Goal: Browse casually: Explore the website without a specific task or goal

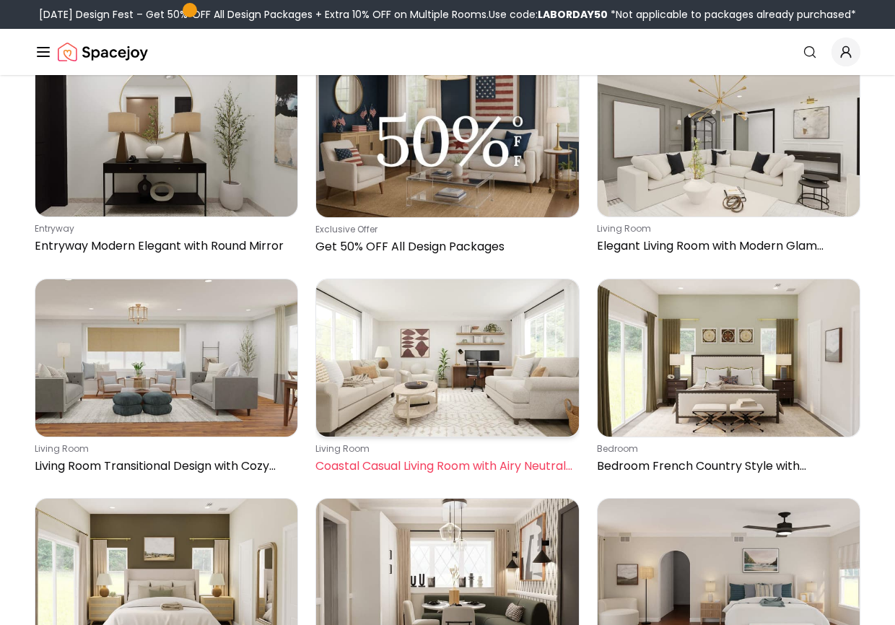
click at [507, 304] on img at bounding box center [447, 357] width 262 height 157
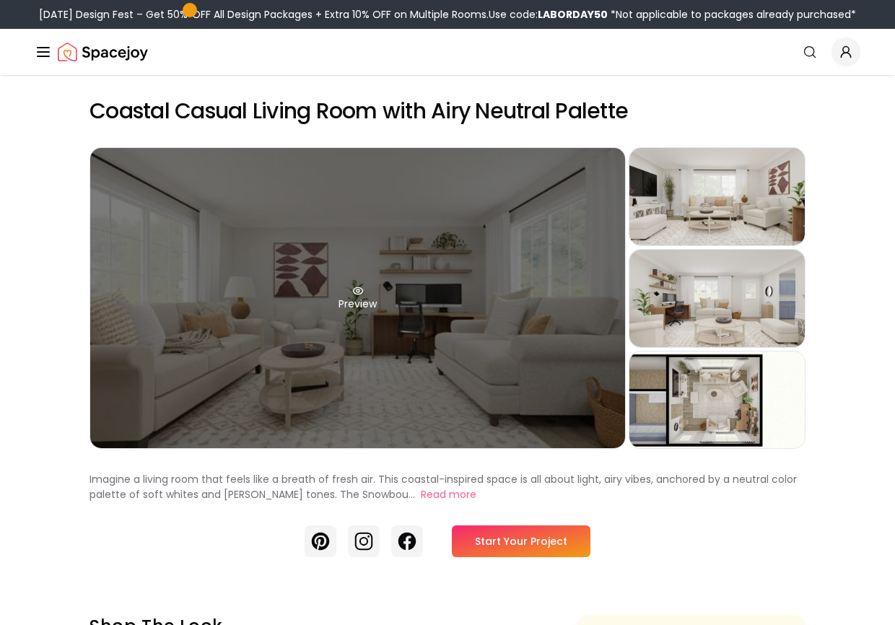
click at [507, 361] on div "Preview" at bounding box center [357, 298] width 535 height 300
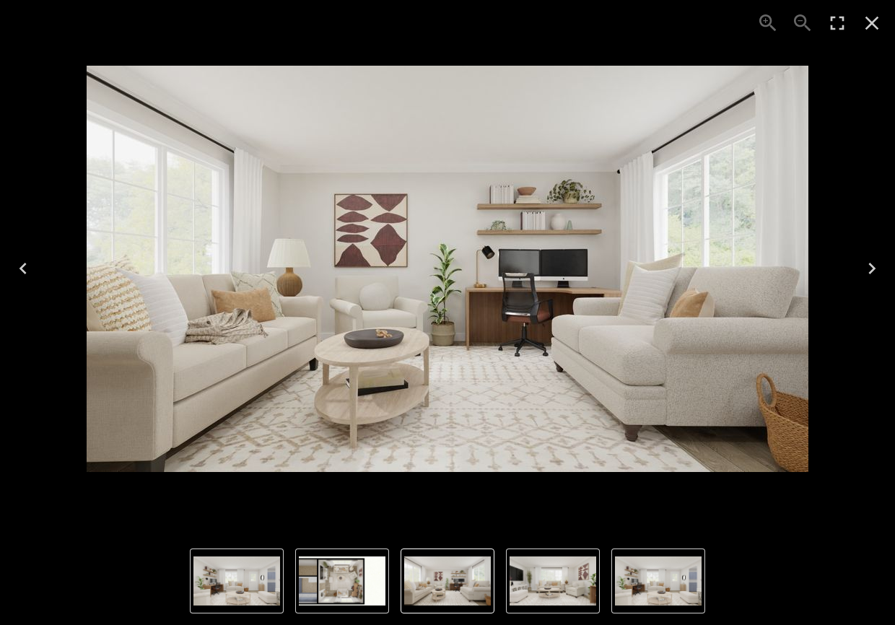
click at [872, 271] on icon "Next" at bounding box center [872, 269] width 7 height 12
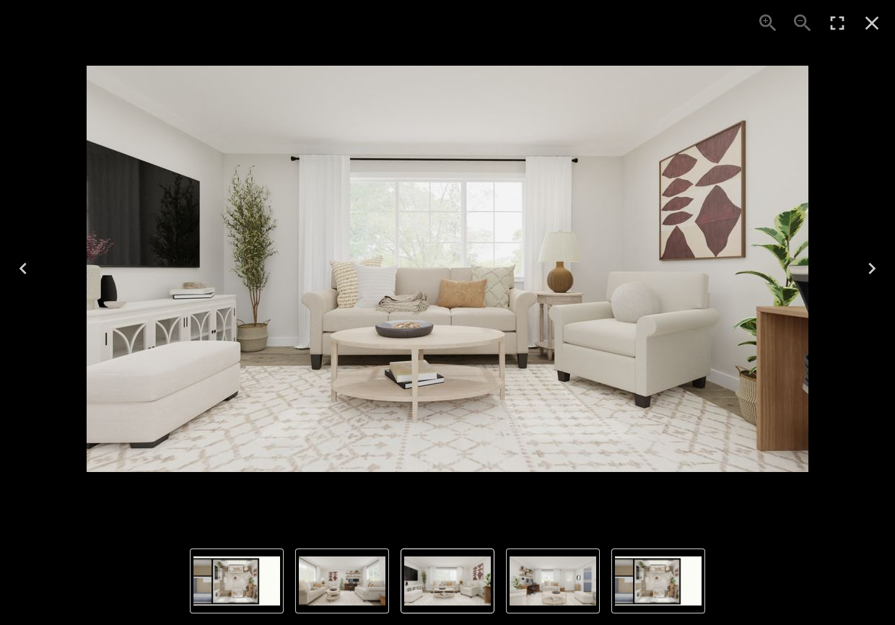
click at [872, 271] on icon "Next" at bounding box center [872, 269] width 7 height 12
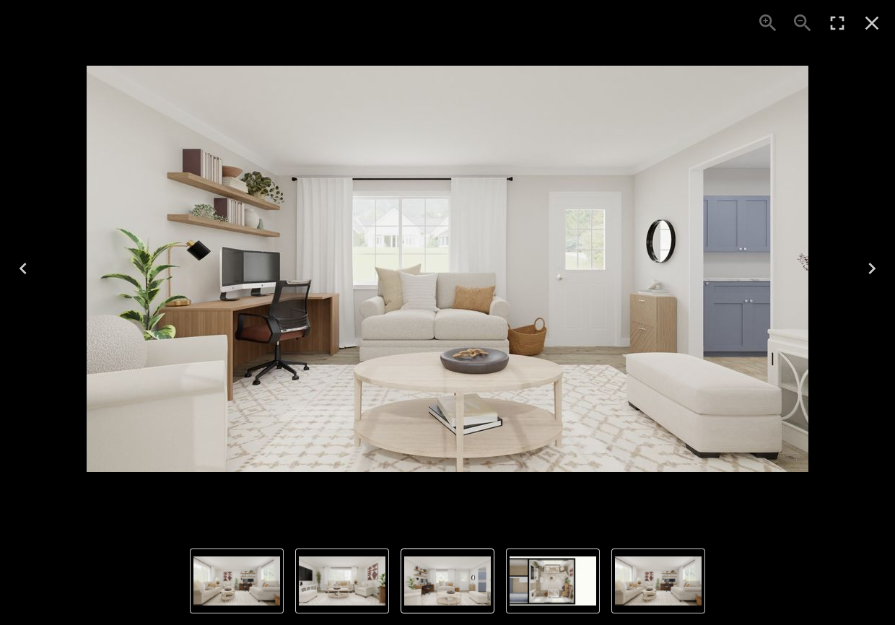
click at [872, 278] on icon "Next" at bounding box center [872, 268] width 23 height 23
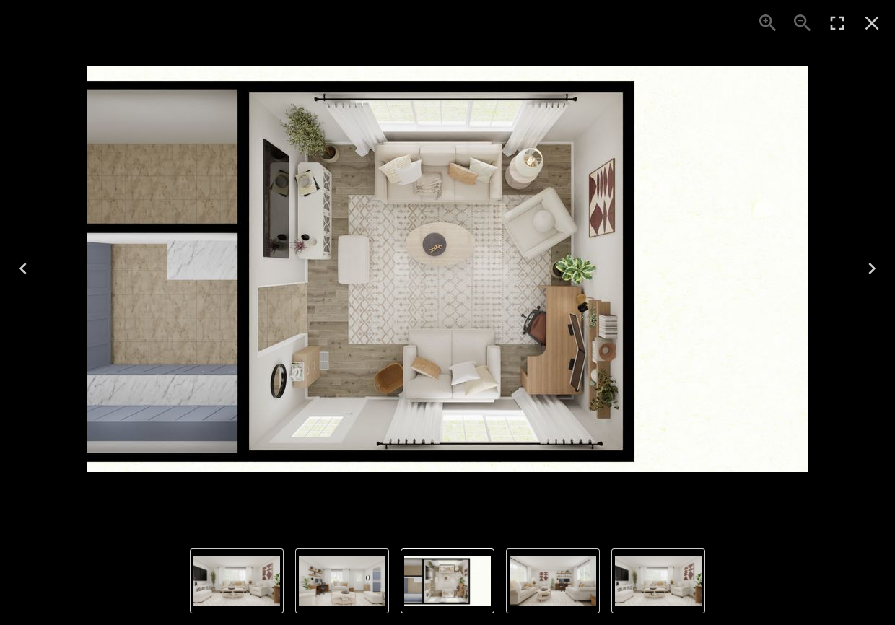
click at [24, 271] on icon "Previous" at bounding box center [22, 269] width 7 height 12
